Goal: Task Accomplishment & Management: Use online tool/utility

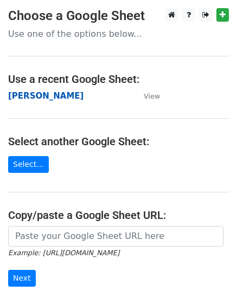
click at [20, 93] on strong "[PERSON_NAME]" at bounding box center [45, 96] width 75 height 10
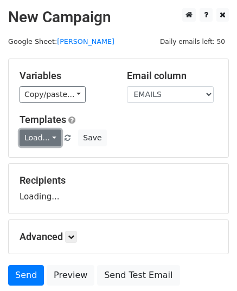
click at [37, 144] on link "Load..." at bounding box center [40, 137] width 42 height 17
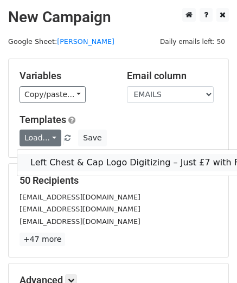
click at [60, 159] on link "Left Chest & Cap Logo Digitizing – Just £7 with Free Edits!" at bounding box center [154, 162] width 275 height 17
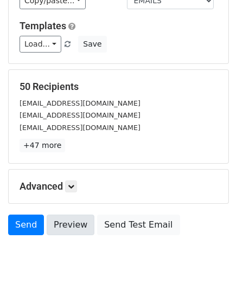
scroll to position [128, 0]
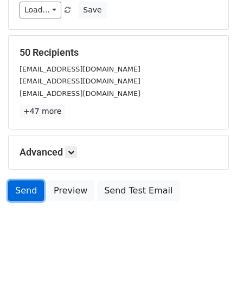
click at [28, 190] on link "Send" at bounding box center [26, 190] width 36 height 21
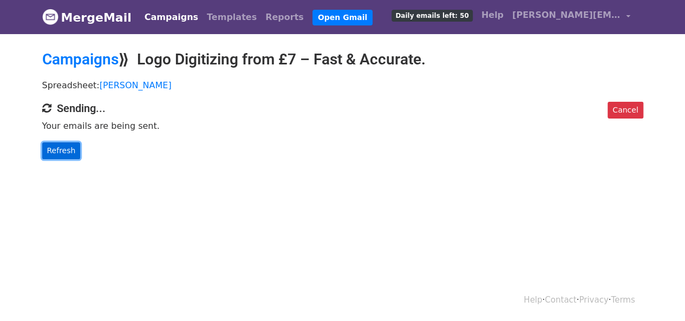
click at [64, 147] on link "Refresh" at bounding box center [61, 150] width 38 height 17
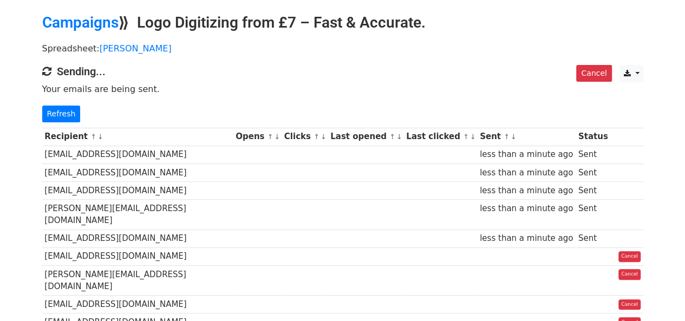
scroll to position [54, 0]
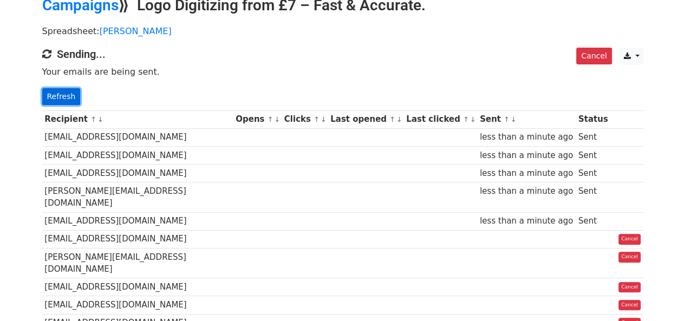
click at [68, 93] on link "Refresh" at bounding box center [61, 96] width 38 height 17
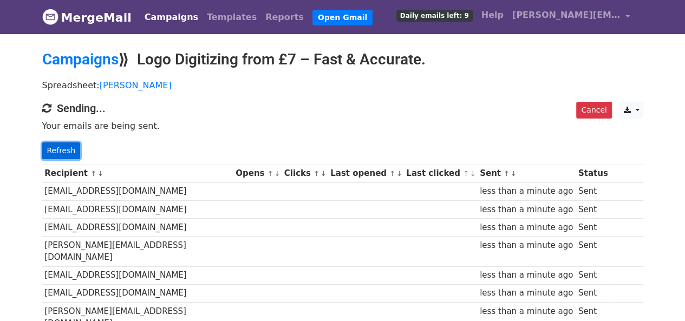
click at [62, 149] on link "Refresh" at bounding box center [61, 150] width 38 height 17
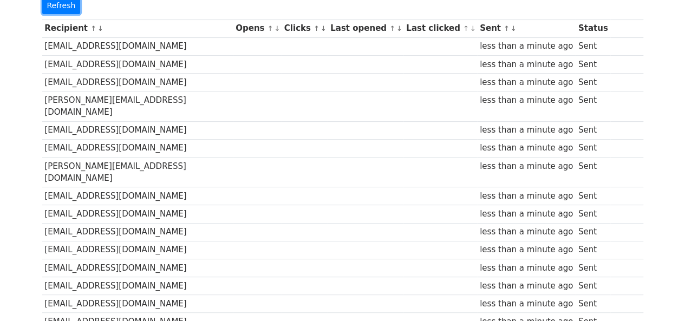
scroll to position [324, 0]
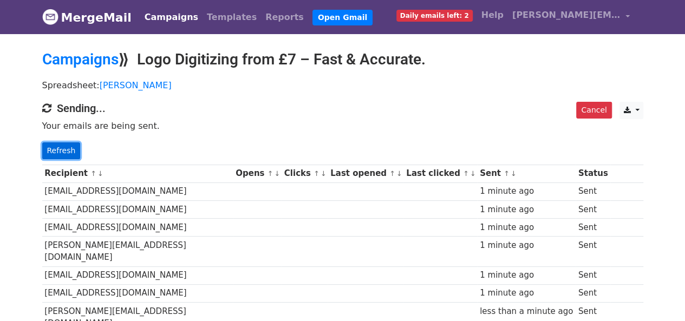
click at [50, 154] on link "Refresh" at bounding box center [61, 150] width 38 height 17
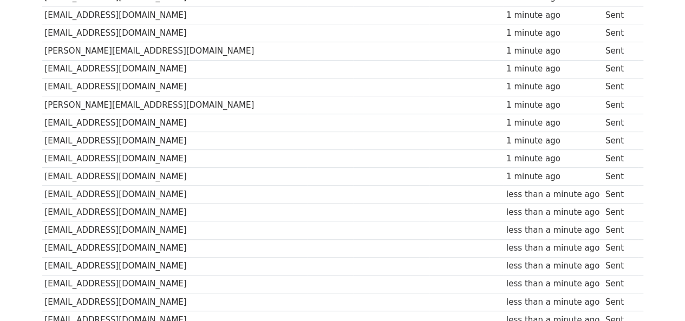
scroll to position [136, 0]
